Goal: Information Seeking & Learning: Learn about a topic

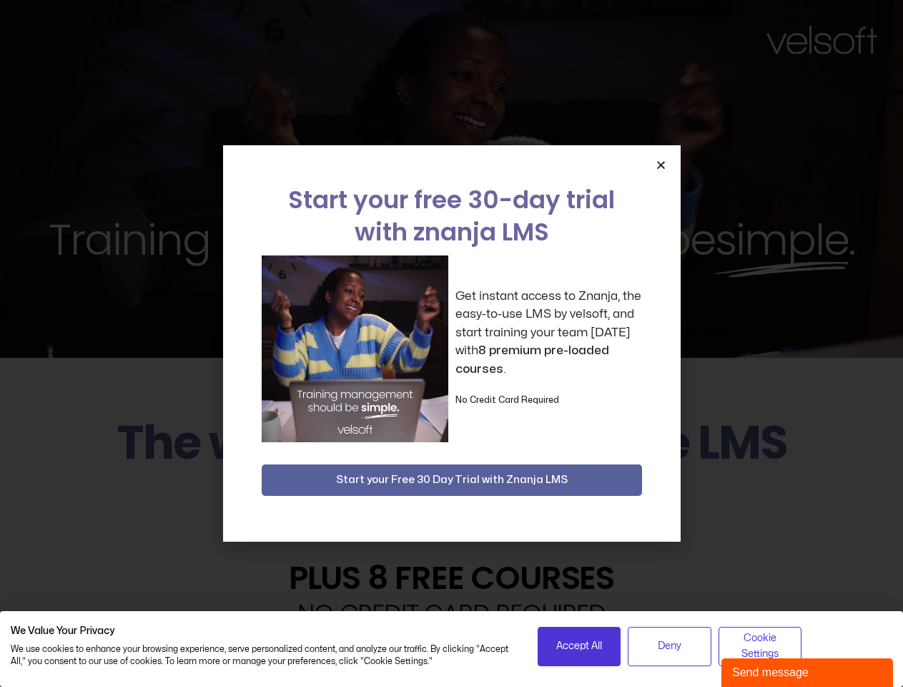
click at [451, 343] on div "Get instant access to Znanja, the easy-to-use LMS by velsoft, and start trainin…" at bounding box center [452, 348] width 380 height 187
click at [661, 164] on icon "Close" at bounding box center [661, 164] width 11 height 11
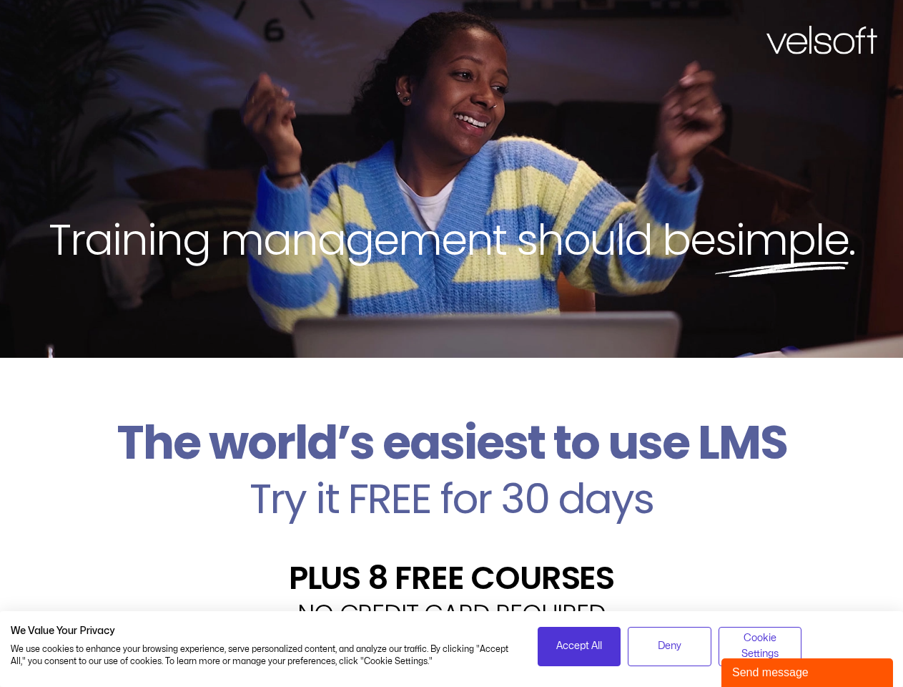
click at [452, 480] on h2 "Try it FREE for 30 days" at bounding box center [452, 498] width 882 height 41
click at [579, 646] on span "Accept All" at bounding box center [579, 646] width 46 height 16
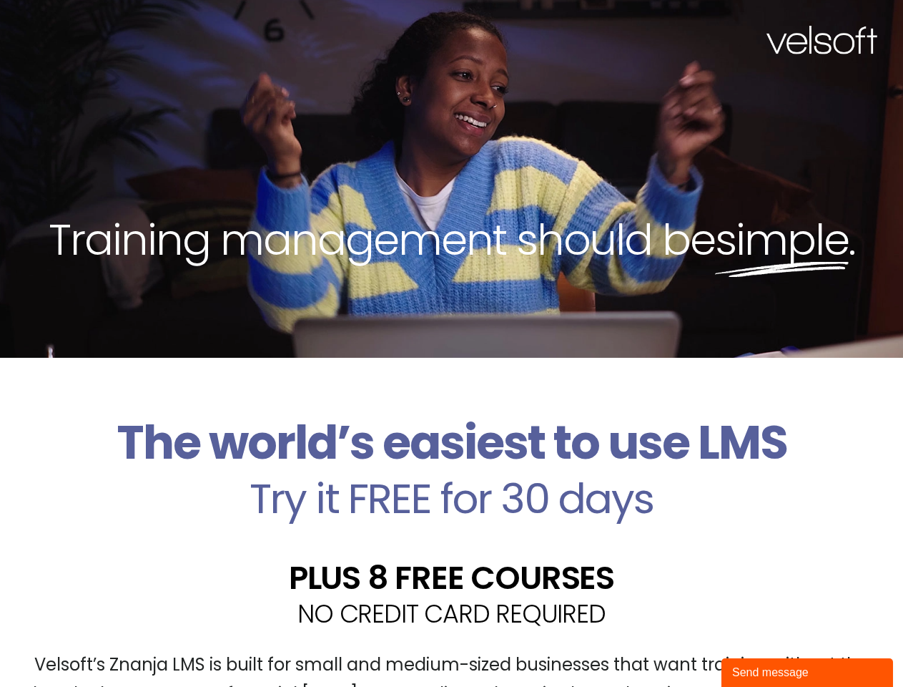
click at [669, 646] on div "Velsoft’s Znanja LMS is built for small and medium-sized businesses that want t…" at bounding box center [452, 685] width 882 height 104
click at [760, 646] on div "Velsoft’s Znanja LMS is built for small and medium-sized businesses that want t…" at bounding box center [452, 685] width 882 height 104
click at [807, 672] on div "Send message" at bounding box center [807, 672] width 150 height 17
